Goal: Obtain resource: Download file/media

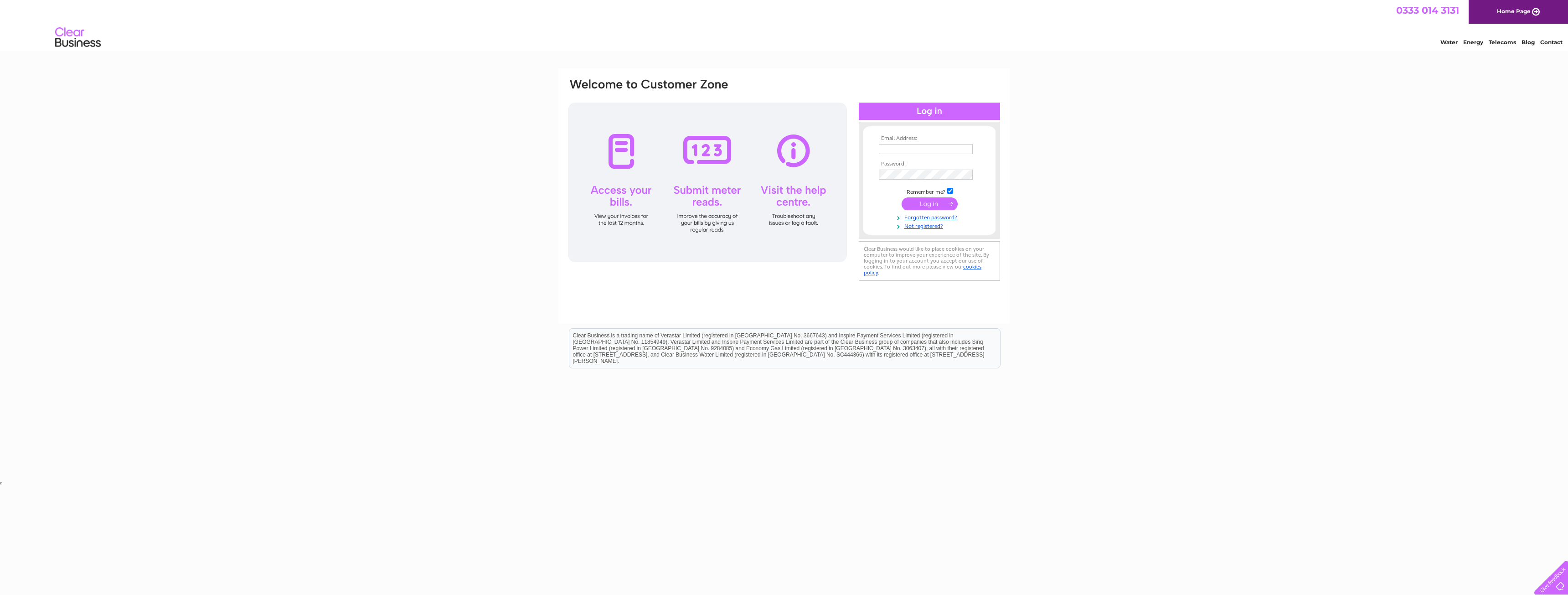
type input "accounts@ryse3d.com"
click at [930, 202] on input "submit" at bounding box center [929, 203] width 56 height 13
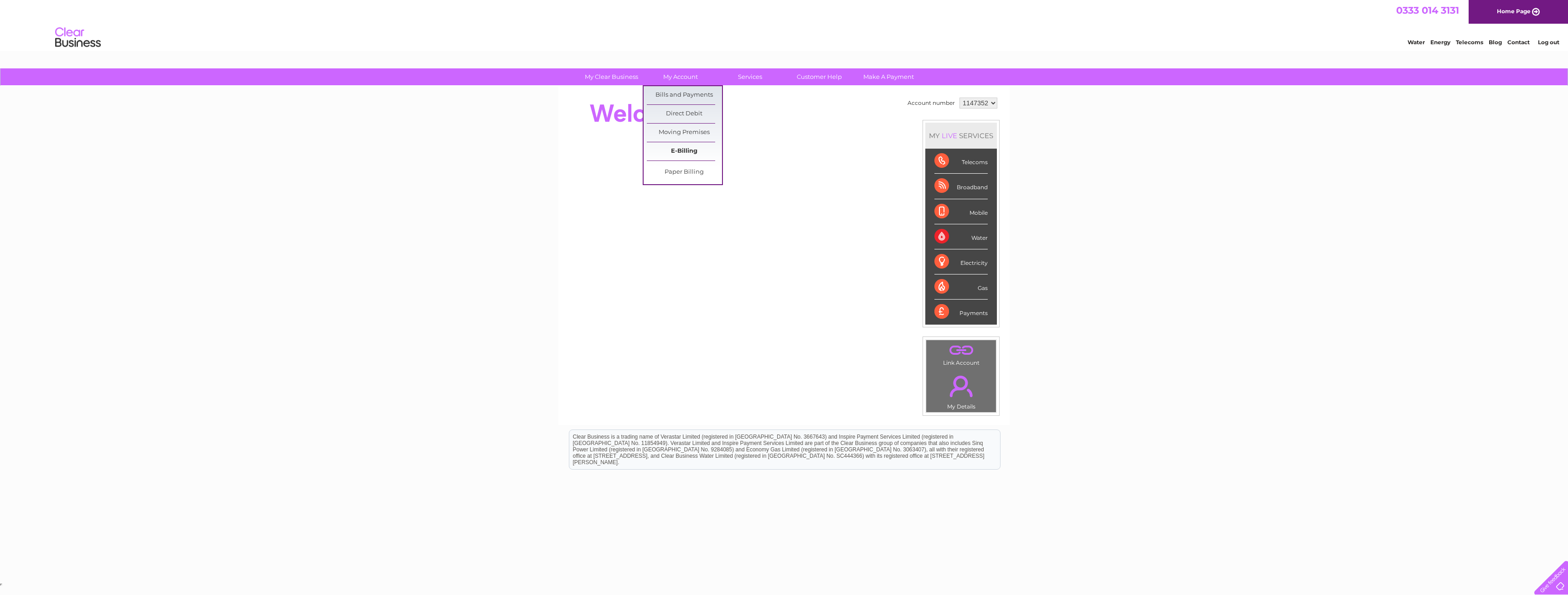
click at [680, 152] on link "E-Billing" at bounding box center [685, 152] width 75 height 18
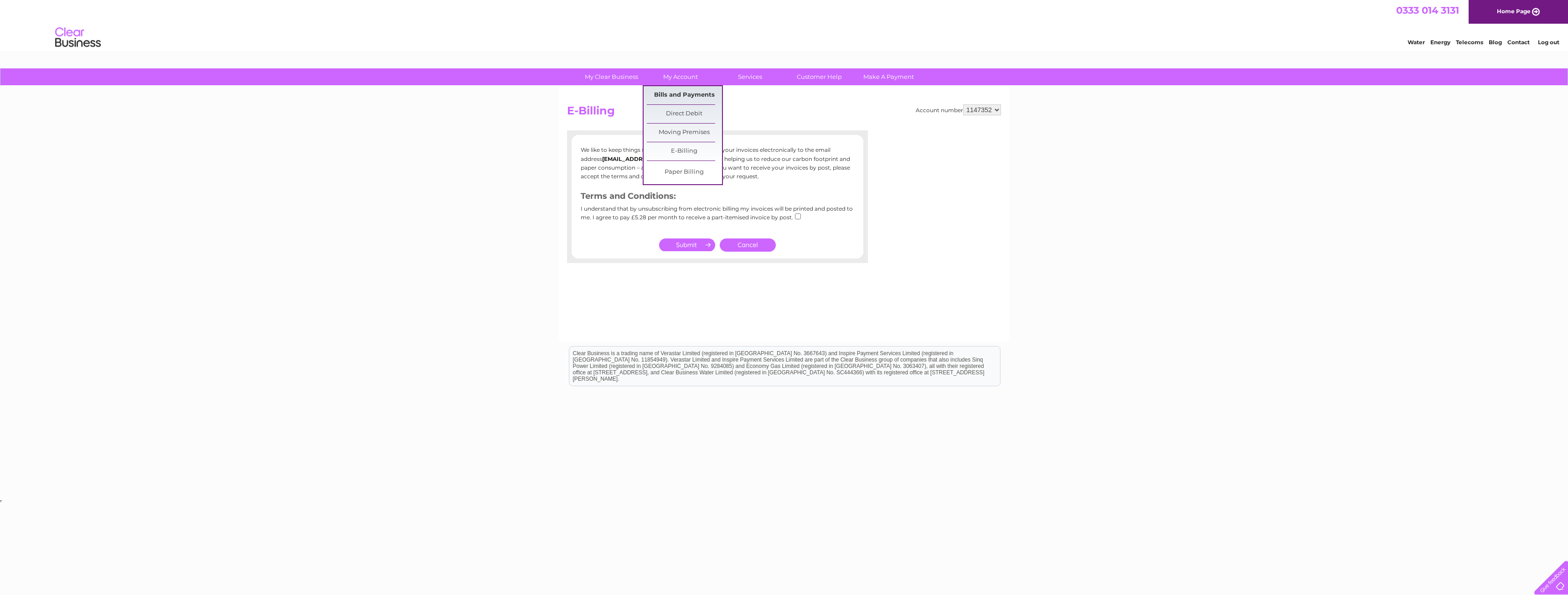
click at [665, 96] on link "Bills and Payments" at bounding box center [685, 96] width 75 height 18
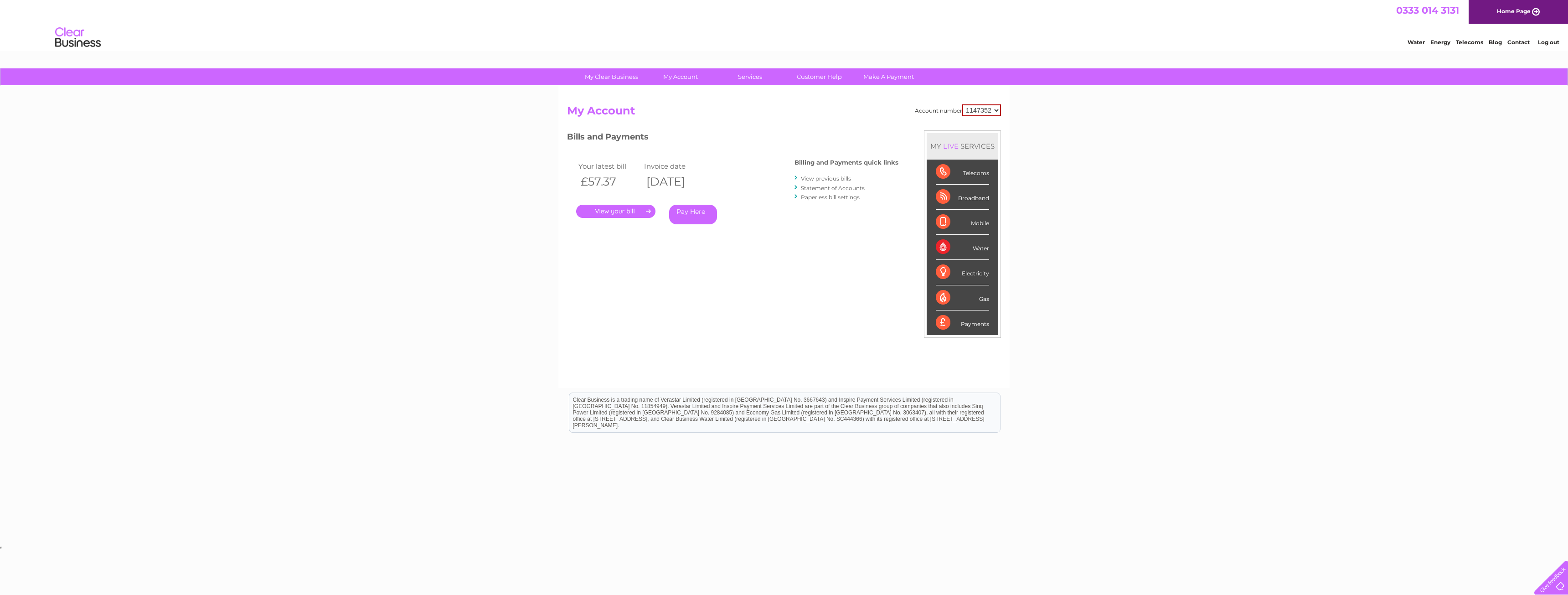
click at [599, 211] on link "." at bounding box center [616, 211] width 79 height 13
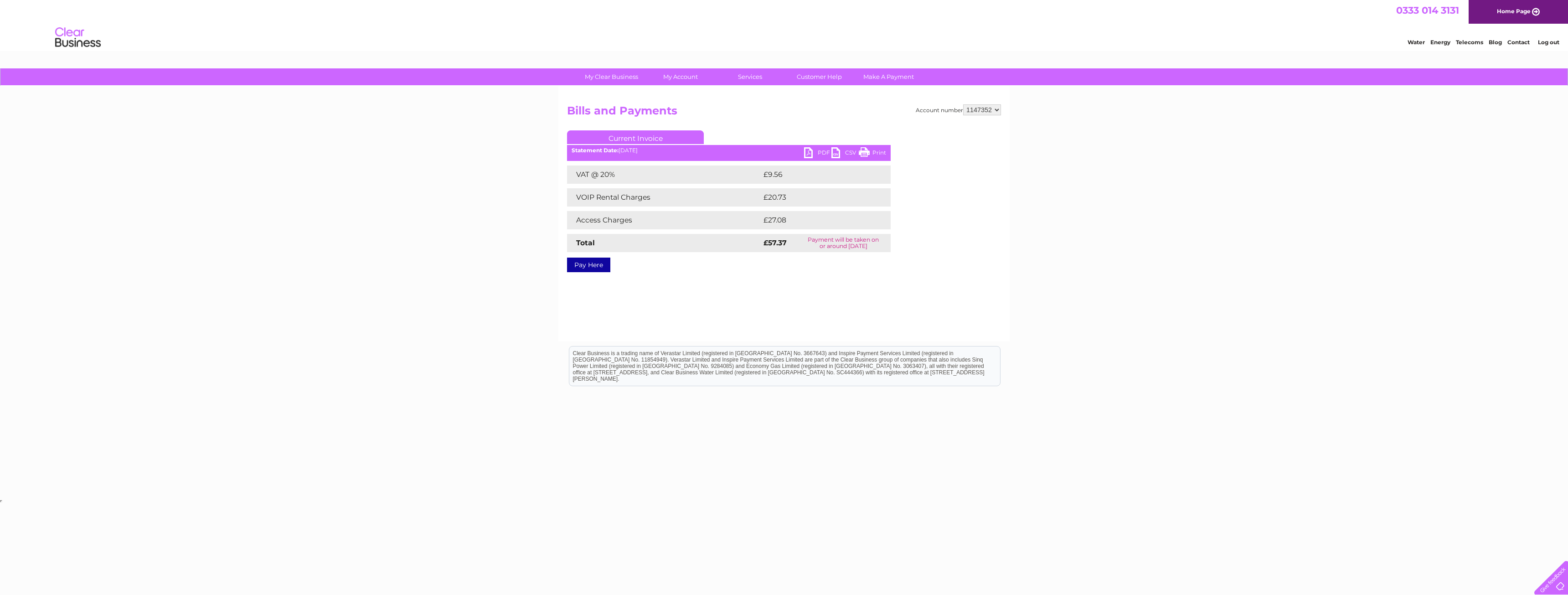
click at [816, 149] on link "PDF" at bounding box center [817, 154] width 27 height 13
